Goal: Information Seeking & Learning: Learn about a topic

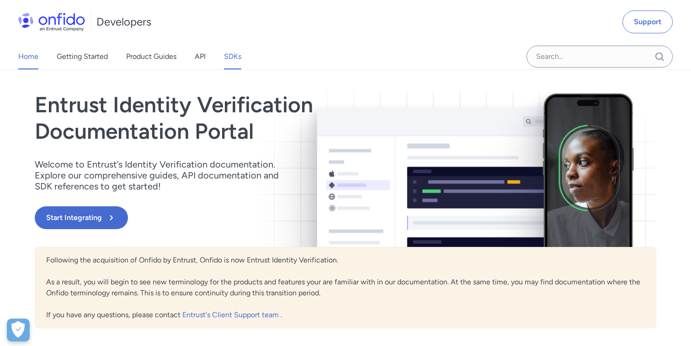
click at [232, 63] on link "SDKs" at bounding box center [232, 57] width 17 height 26
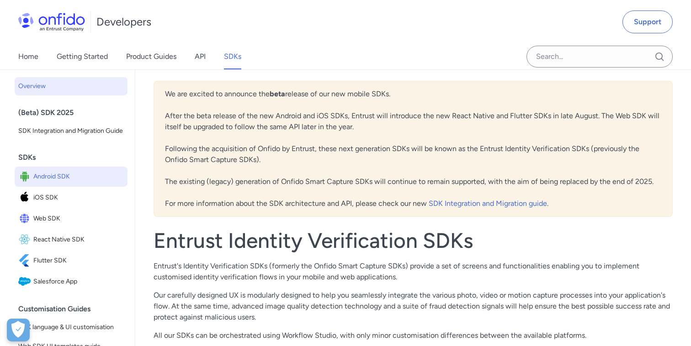
click at [63, 178] on span "Android SDK" at bounding box center [78, 176] width 90 height 13
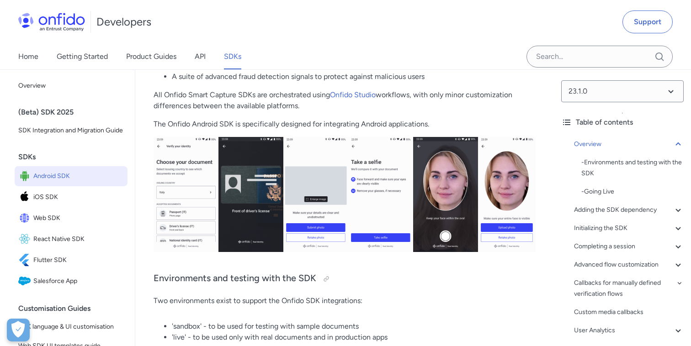
scroll to position [203, 0]
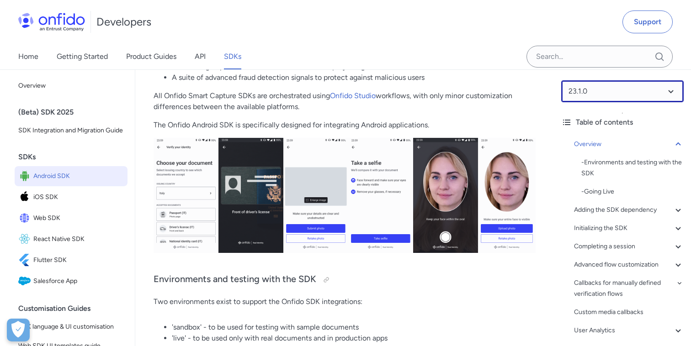
click at [675, 93] on select at bounding box center [622, 91] width 122 height 22
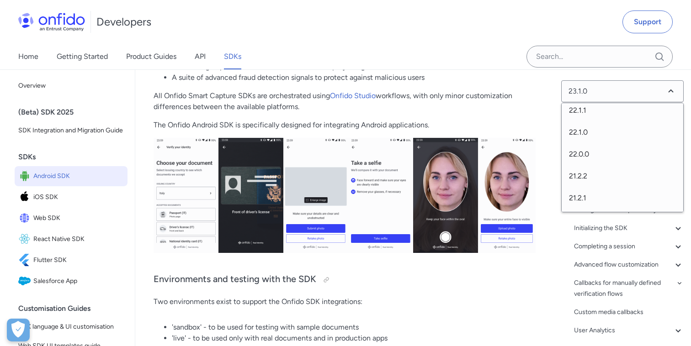
scroll to position [339, 0]
click at [590, 170] on span "21.2.2" at bounding box center [623, 172] width 122 height 22
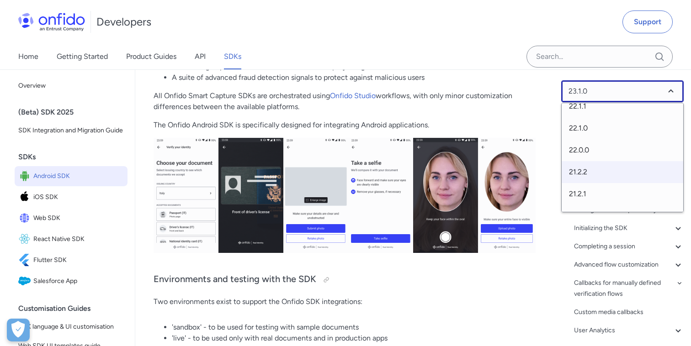
select select "21.2.2"
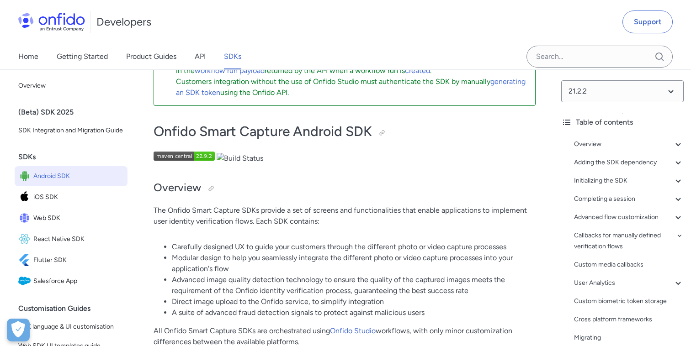
scroll to position [44, 0]
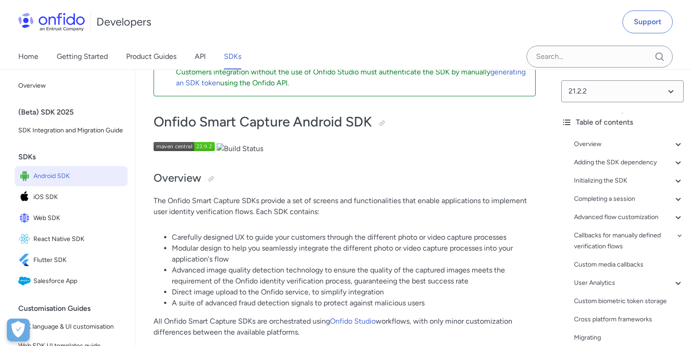
click at [49, 176] on span "Android SDK" at bounding box center [78, 176] width 90 height 13
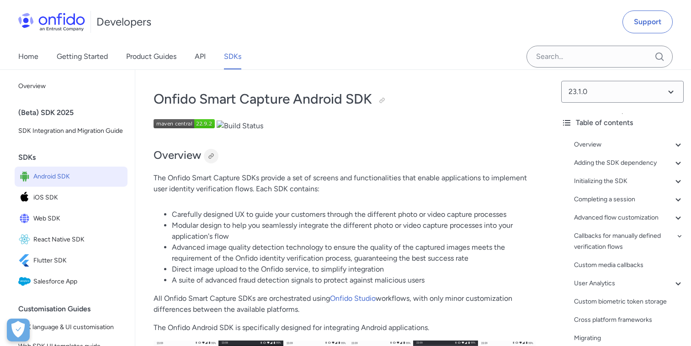
click at [213, 155] on div at bounding box center [210, 156] width 7 height 7
click at [211, 158] on div at bounding box center [210, 156] width 7 height 7
click at [38, 202] on span "iOS SDK" at bounding box center [78, 197] width 90 height 13
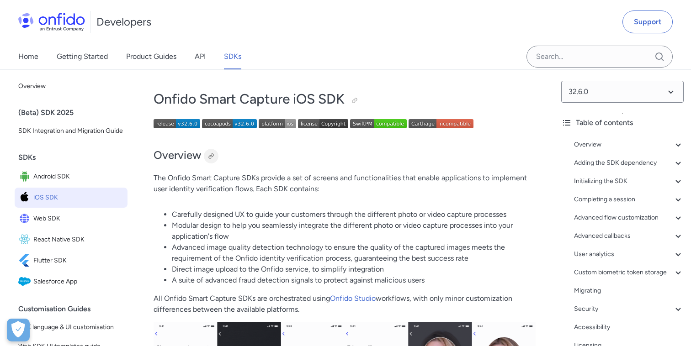
click at [211, 156] on div at bounding box center [210, 156] width 7 height 7
click at [40, 223] on span "Web SDK" at bounding box center [78, 219] width 90 height 13
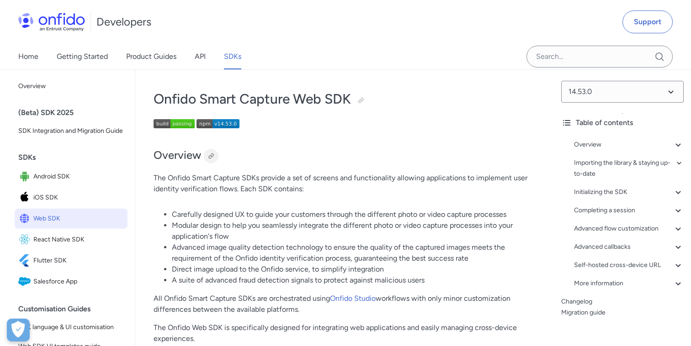
click at [213, 155] on div at bounding box center [210, 156] width 7 height 7
click at [39, 243] on span "React Native SDK" at bounding box center [78, 240] width 90 height 13
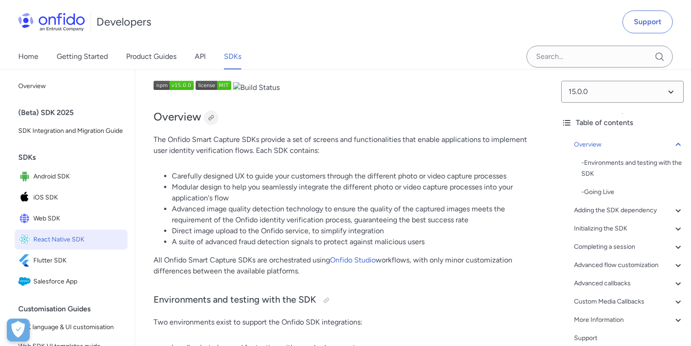
click at [213, 117] on div at bounding box center [210, 117] width 7 height 7
click at [48, 261] on span "Flutter SDK" at bounding box center [78, 261] width 90 height 13
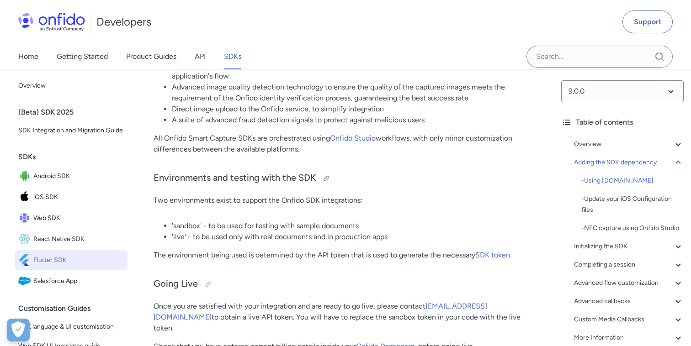
scroll to position [136, 0]
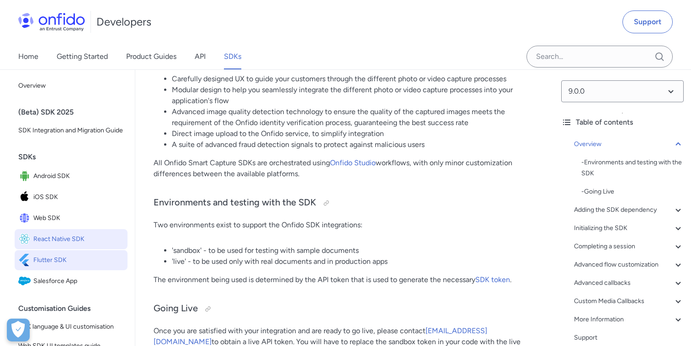
click at [69, 238] on span "React Native SDK" at bounding box center [78, 239] width 90 height 13
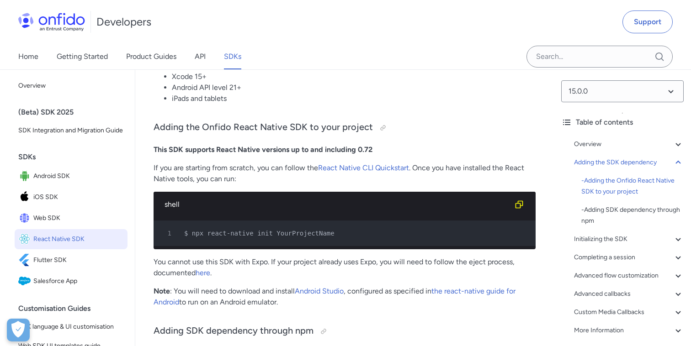
scroll to position [372, 0]
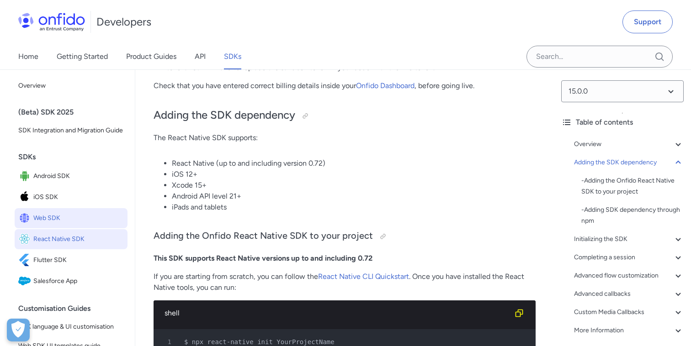
click at [42, 222] on span "Web SDK" at bounding box center [78, 218] width 90 height 13
